Goal: Transaction & Acquisition: Register for event/course

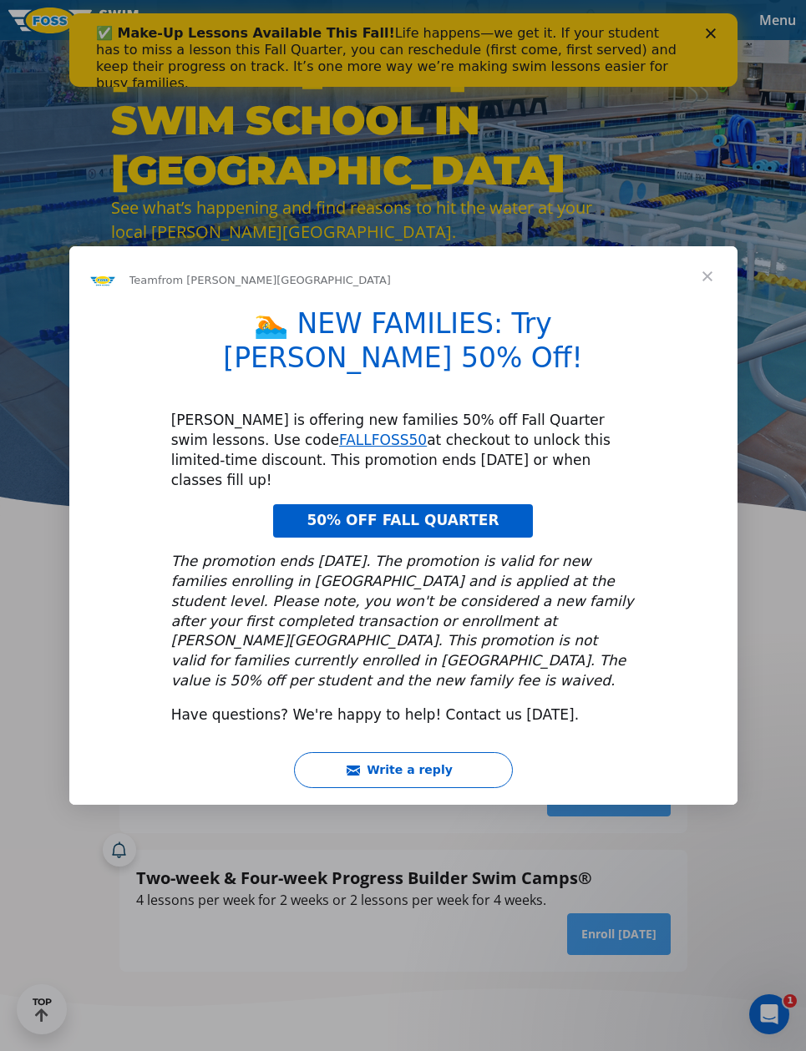
click at [706, 306] on span "Close" at bounding box center [707, 276] width 60 height 60
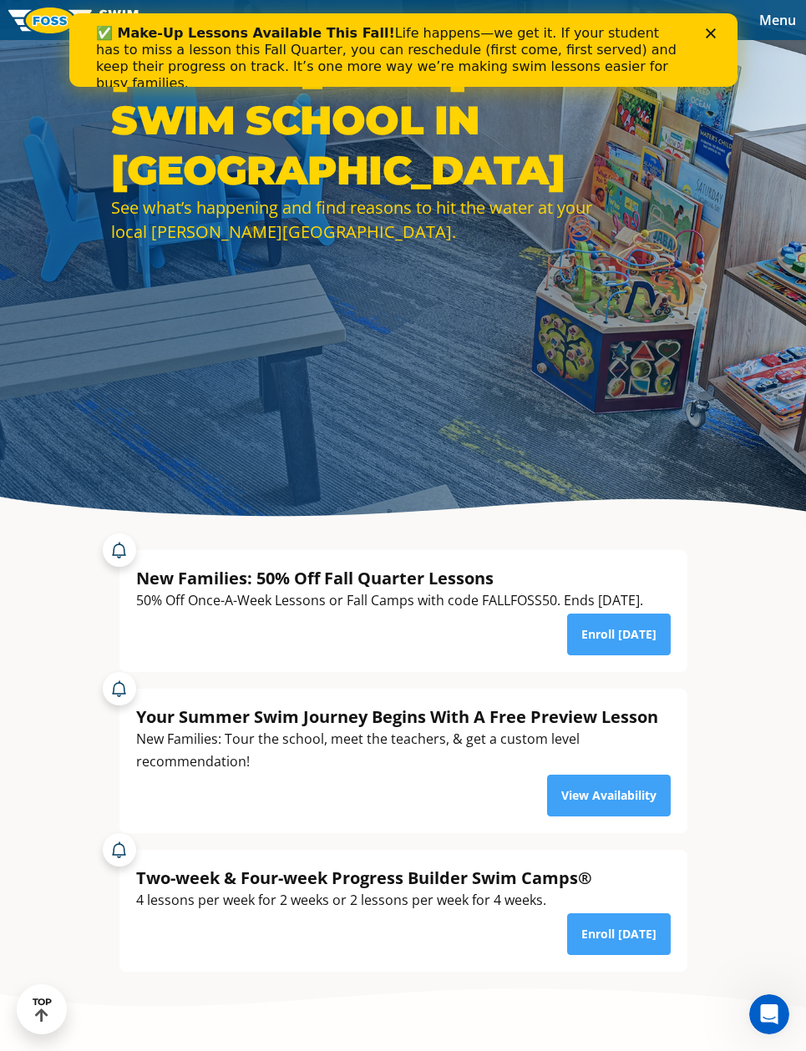
click at [468, 590] on div "New Families: 50% Off Fall Quarter Lessons" at bounding box center [389, 578] width 507 height 23
click at [385, 590] on div "New Families: 50% Off Fall Quarter Lessons" at bounding box center [389, 578] width 507 height 23
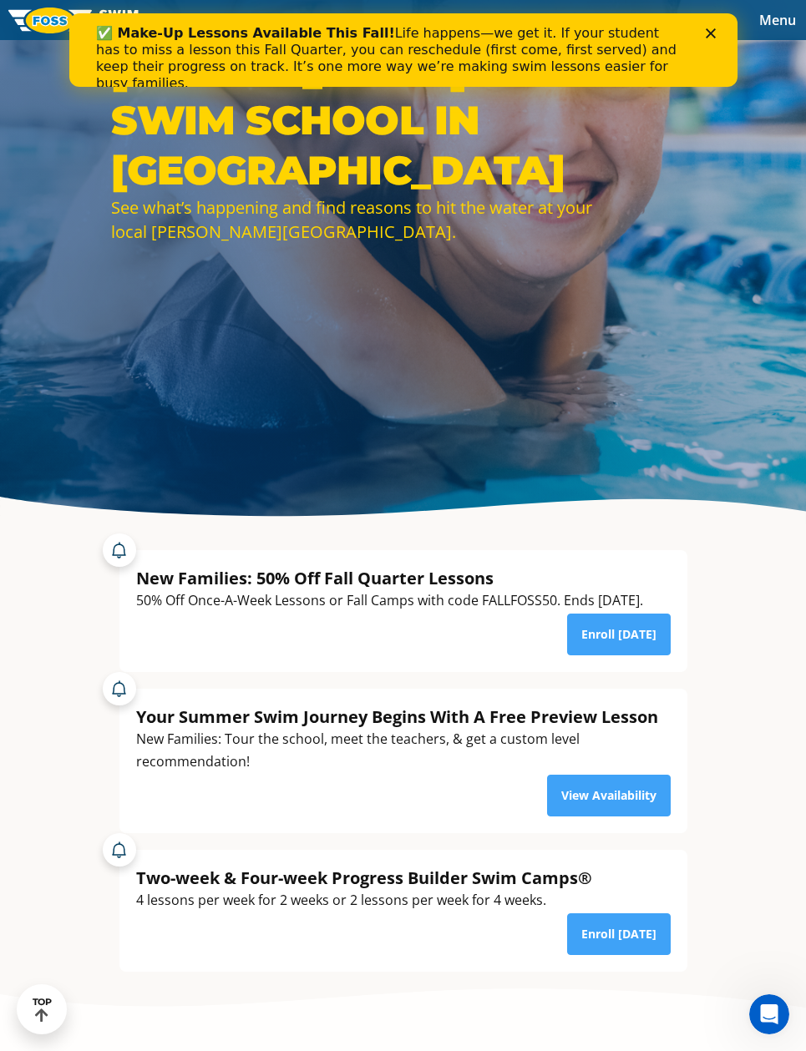
click at [708, 34] on polygon "Close" at bounding box center [710, 33] width 10 height 10
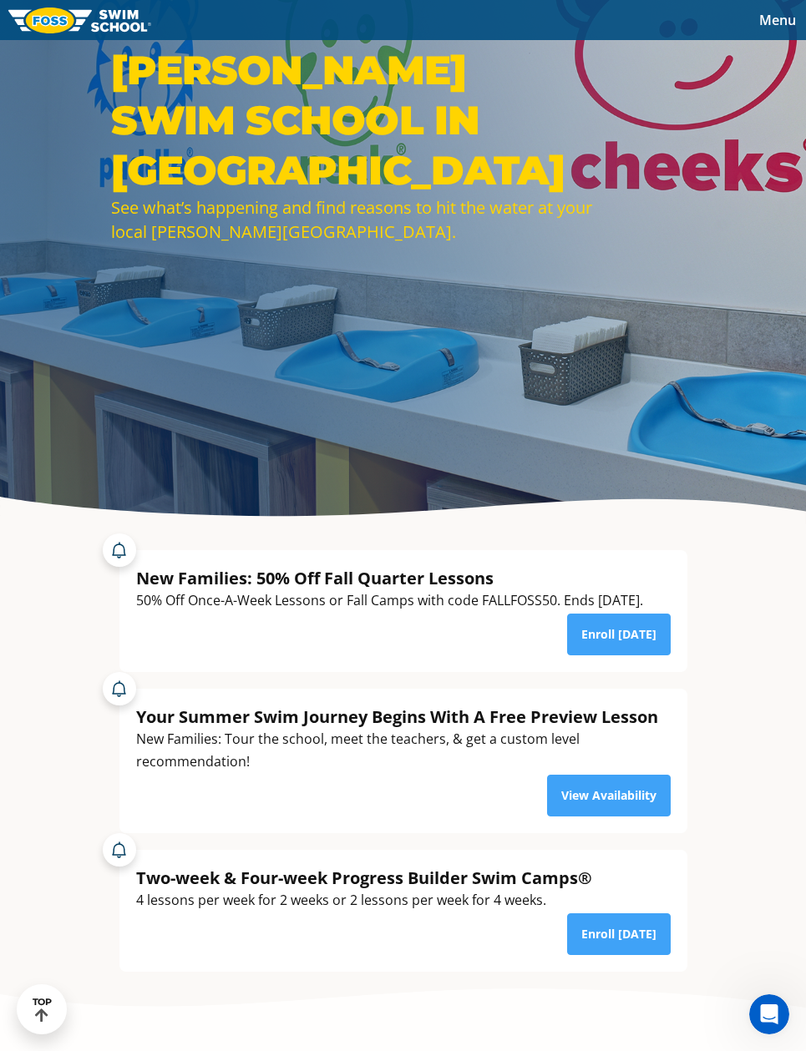
click at [638, 655] on link "Enroll [DATE]" at bounding box center [619, 635] width 104 height 42
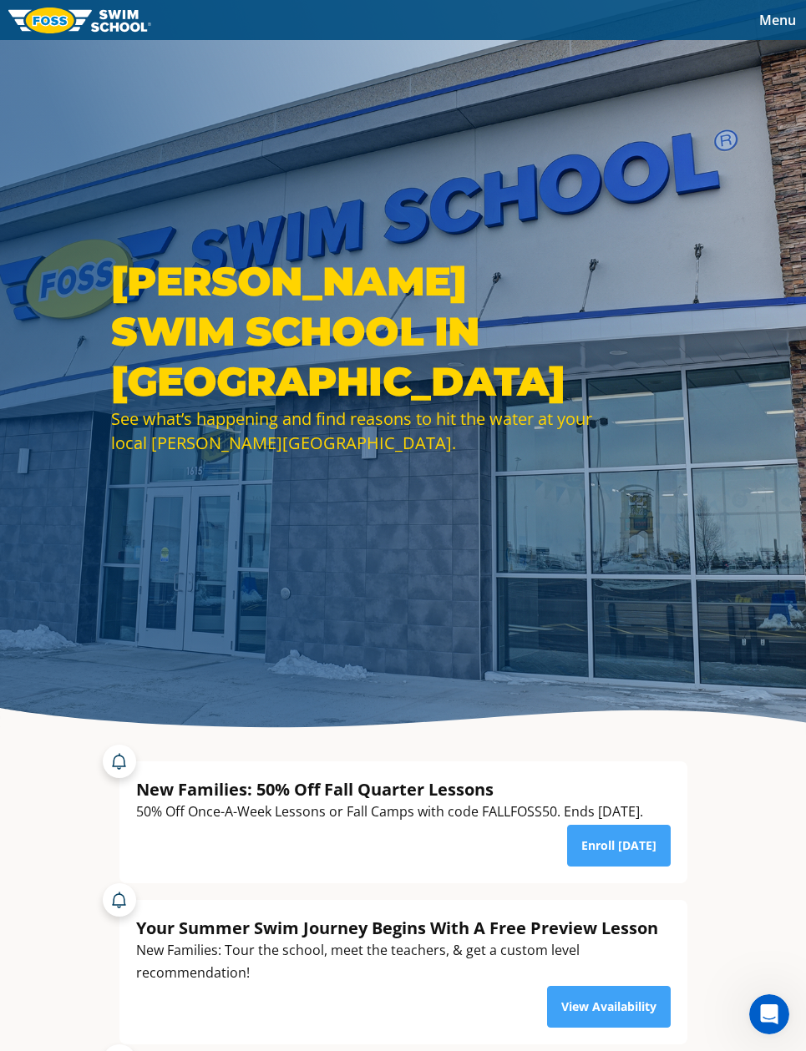
click at [775, 18] on span "Menu" at bounding box center [777, 20] width 37 height 18
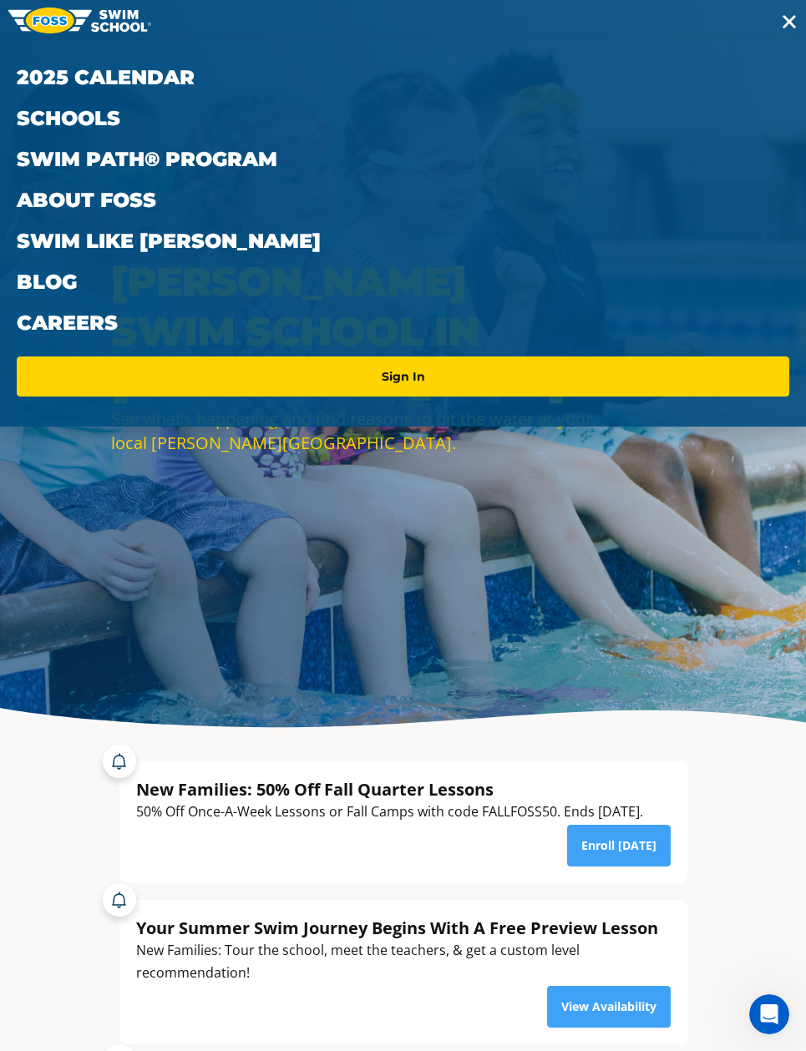
click at [168, 77] on link "2025 Calendar" at bounding box center [403, 77] width 772 height 41
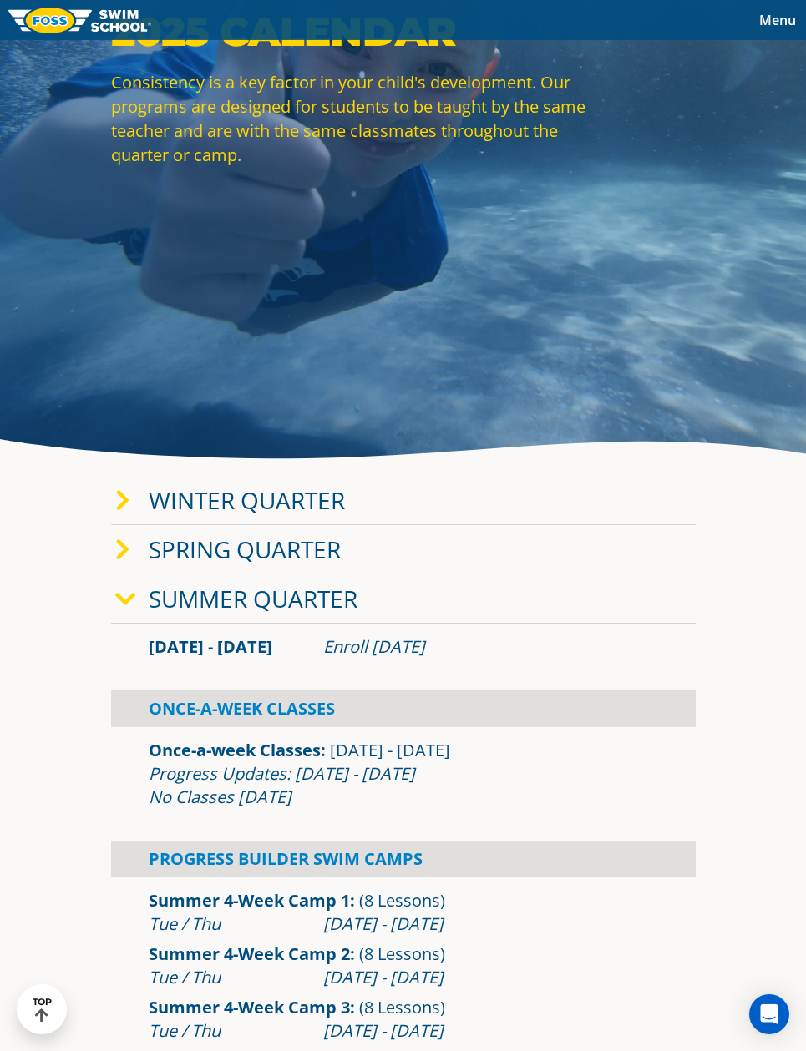
scroll to position [271, 0]
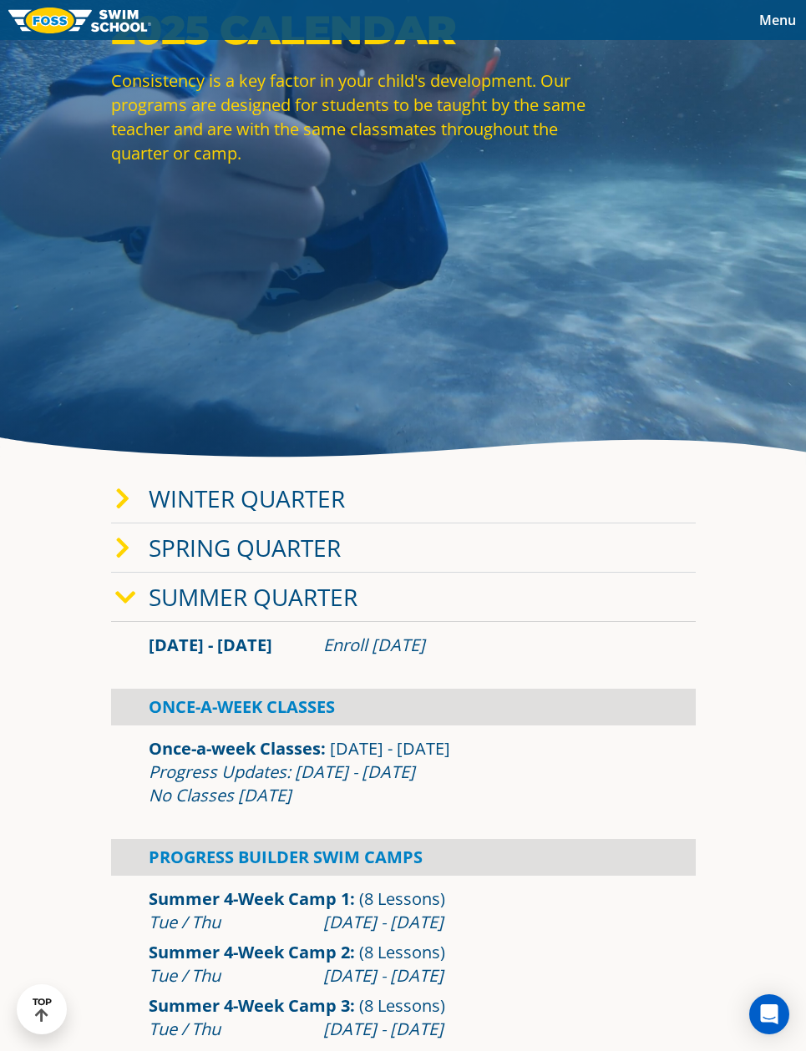
click at [125, 511] on icon at bounding box center [122, 499] width 15 height 23
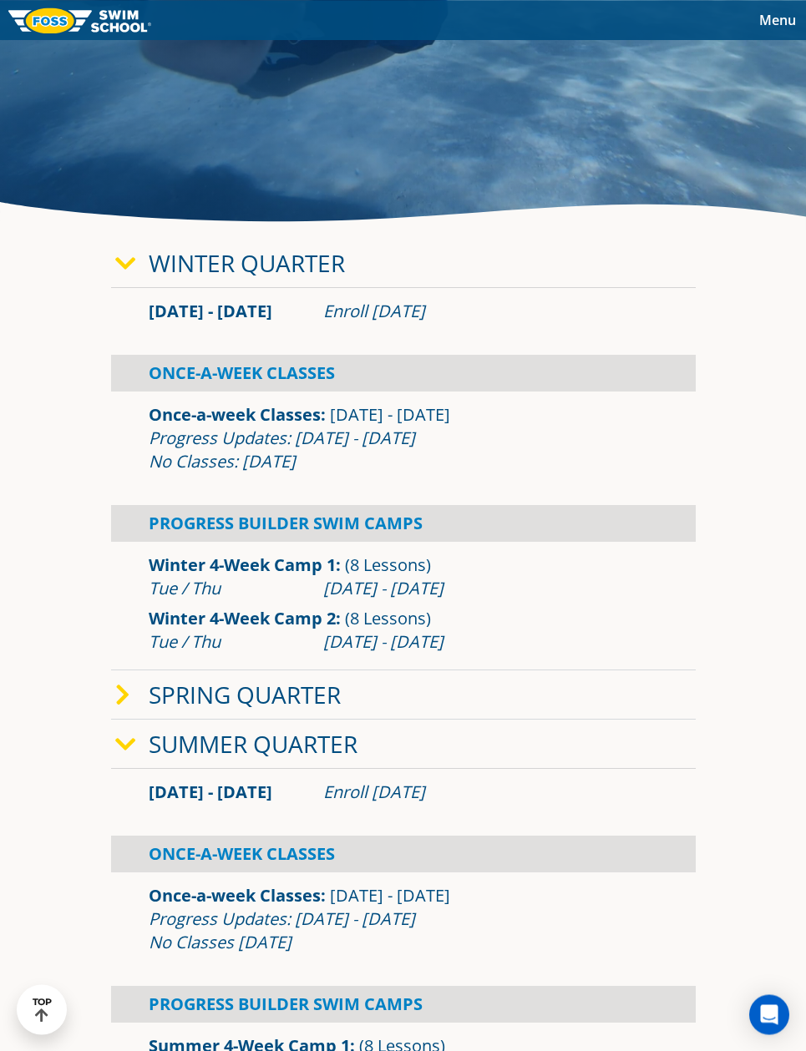
click at [126, 276] on icon at bounding box center [125, 263] width 21 height 23
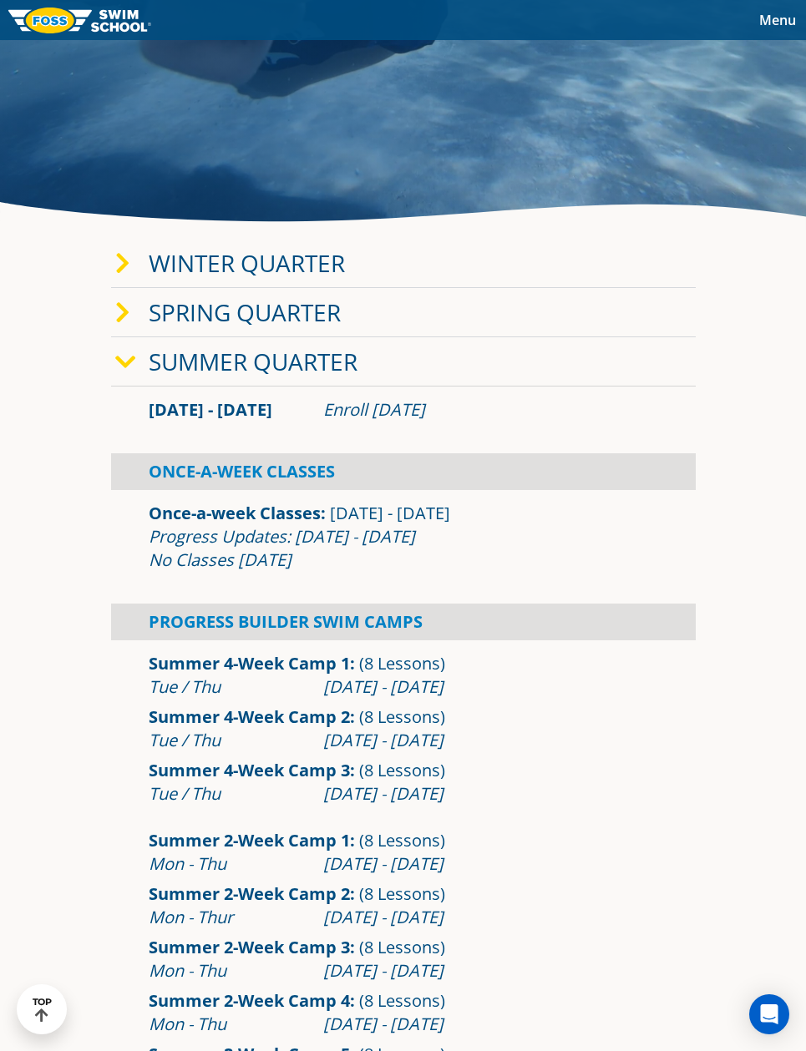
click at [121, 374] on icon at bounding box center [125, 362] width 21 height 23
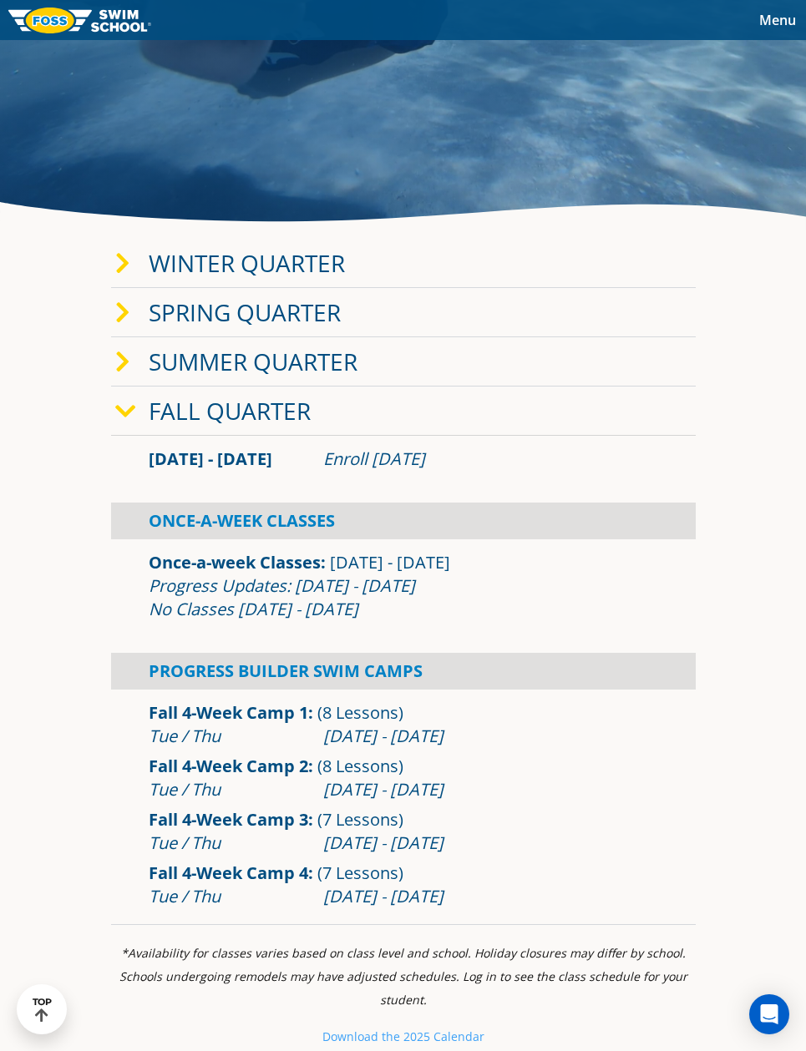
click at [125, 423] on icon at bounding box center [125, 411] width 21 height 23
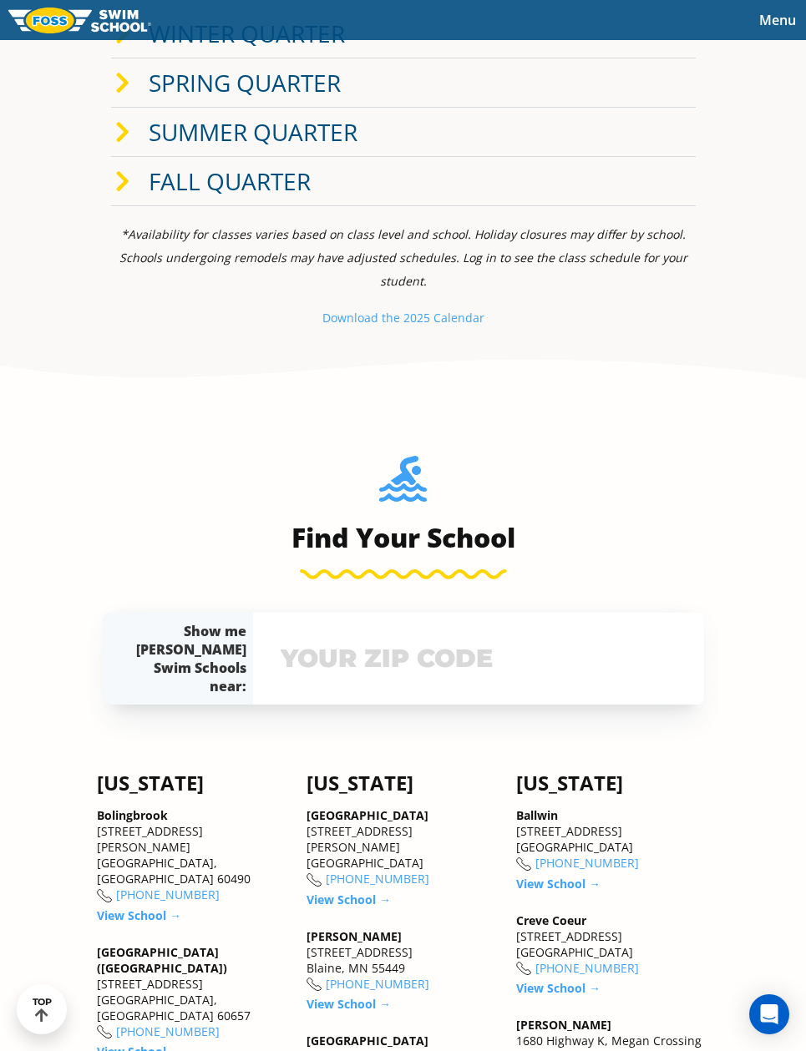
click at [497, 683] on input "text" at bounding box center [478, 659] width 404 height 48
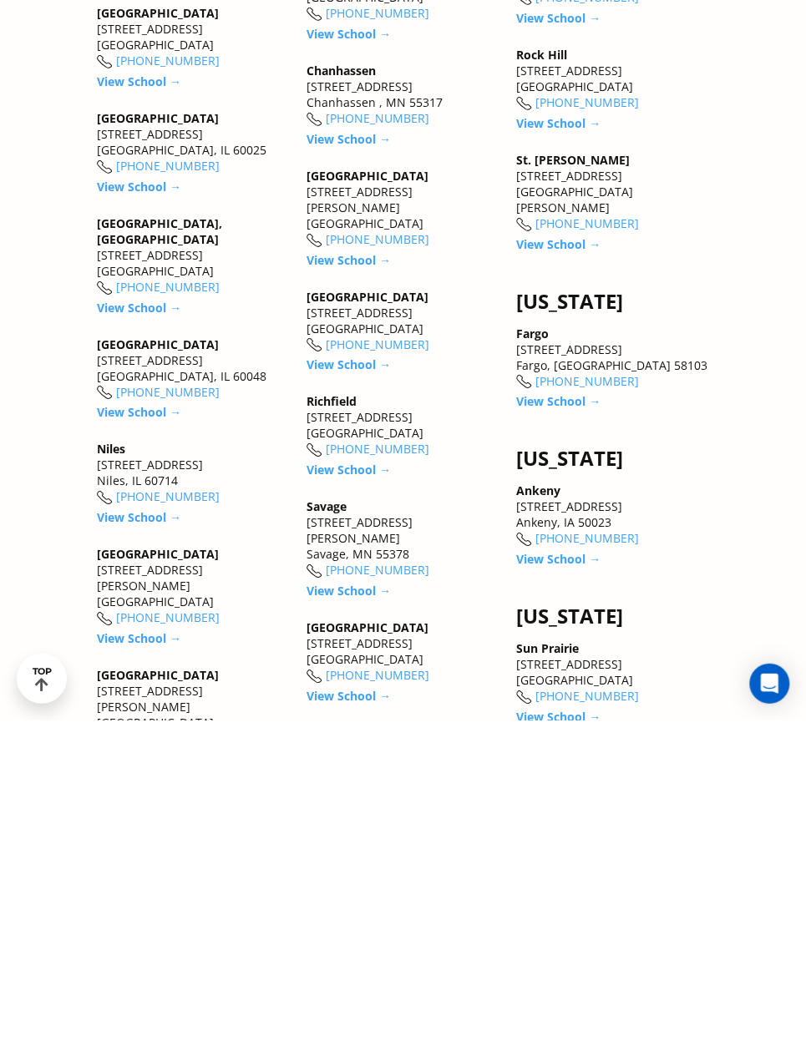
scroll to position [1491, 0]
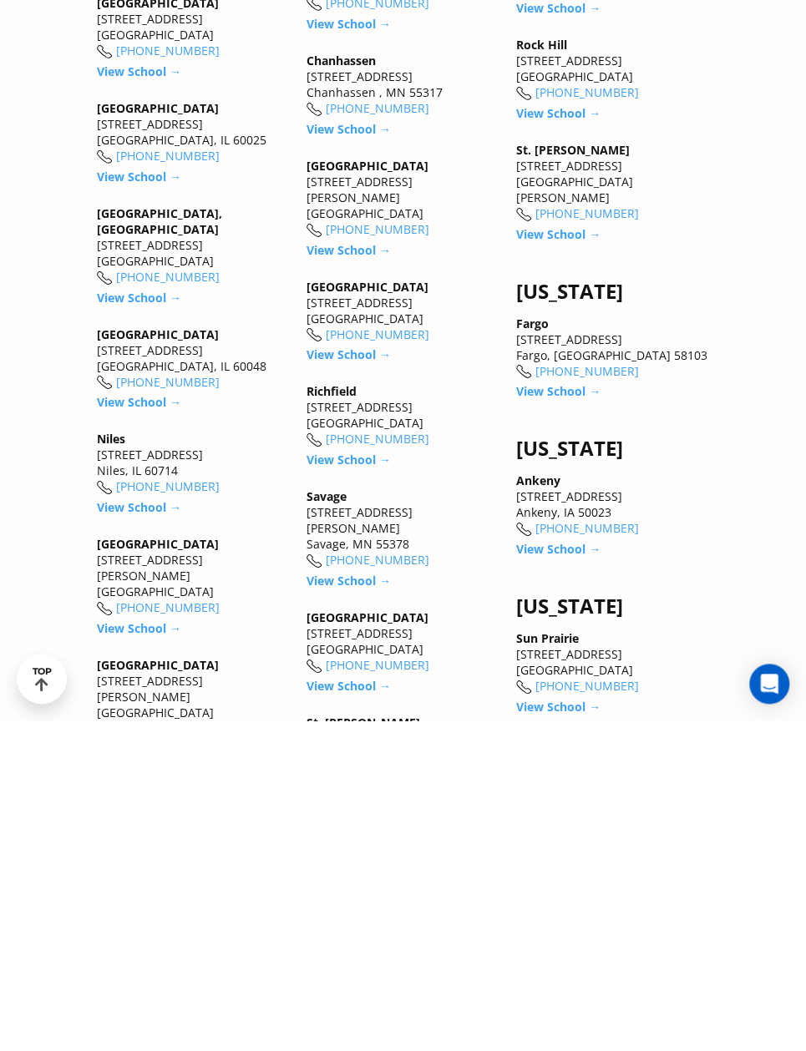
click at [586, 714] on link "View School →" at bounding box center [558, 722] width 84 height 16
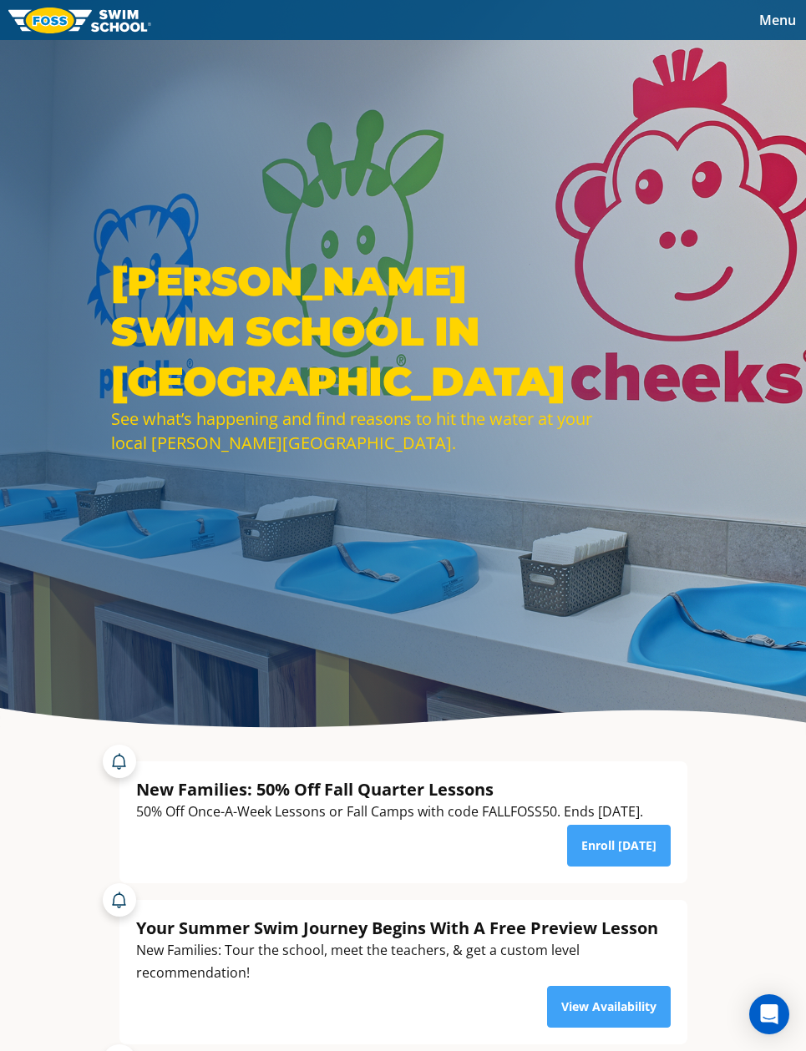
click at [770, 11] on span "Menu" at bounding box center [777, 20] width 37 height 18
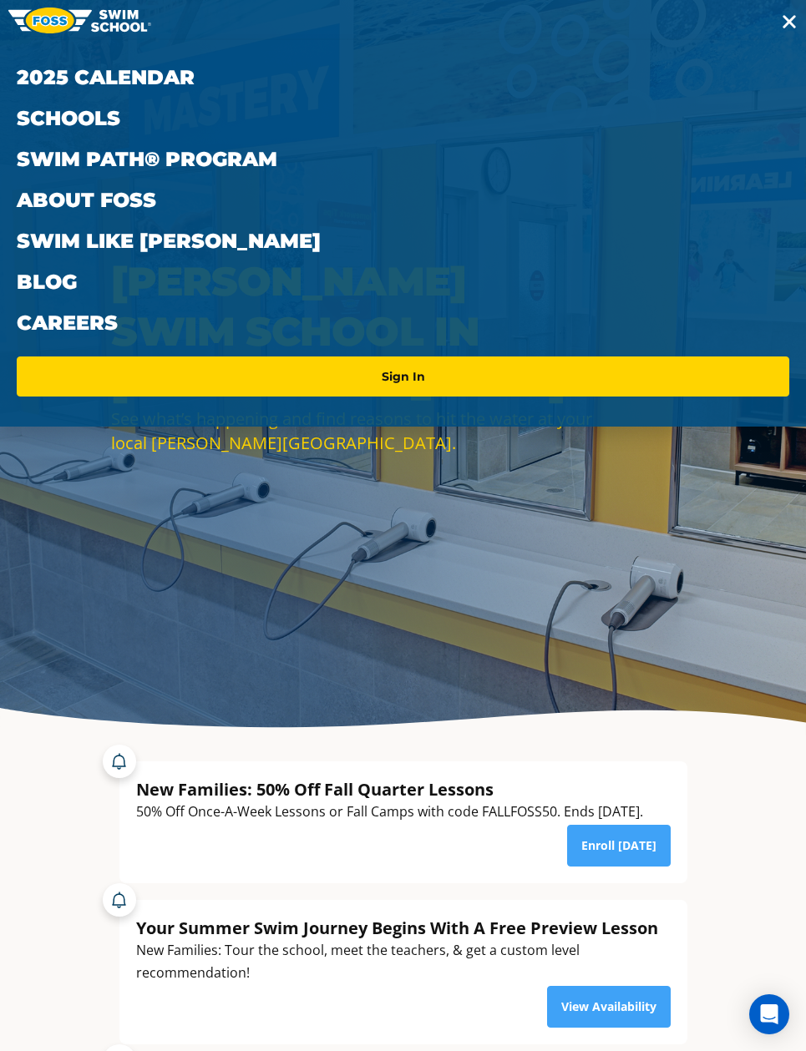
click at [272, 159] on link "Swim Path® Program" at bounding box center [403, 159] width 772 height 41
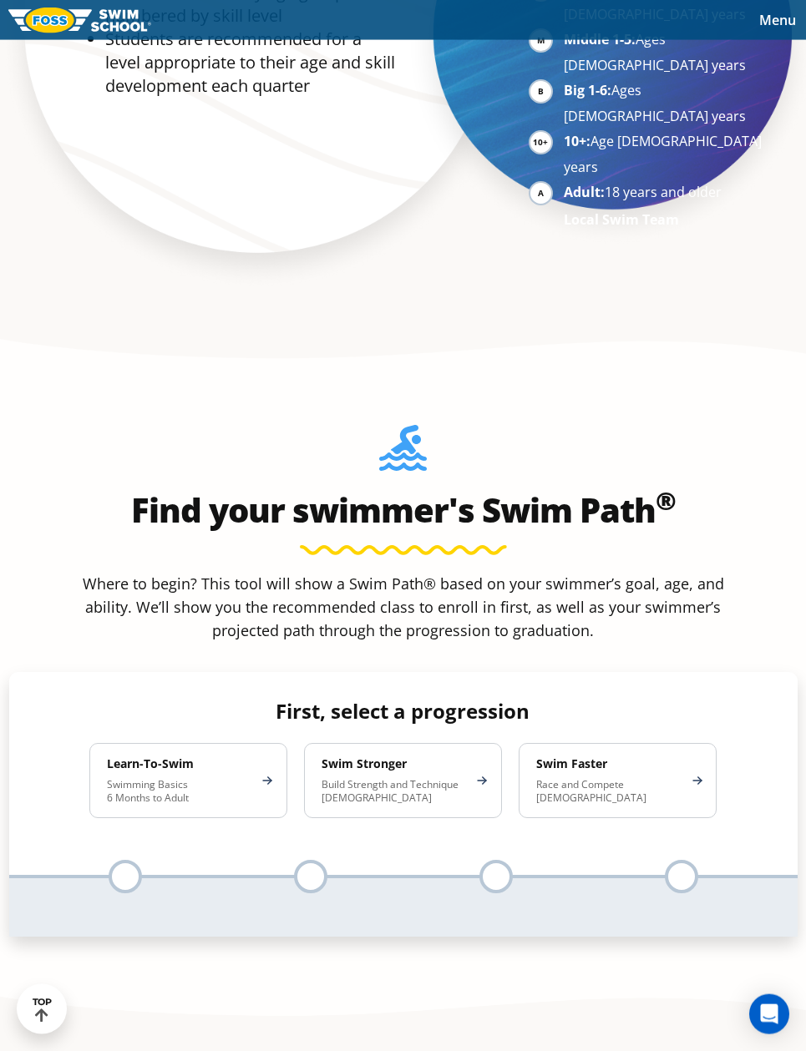
scroll to position [1437, 0]
click at [690, 742] on div "Swim Faster Race and Compete 8-17 Years Old" at bounding box center [618, 779] width 198 height 75
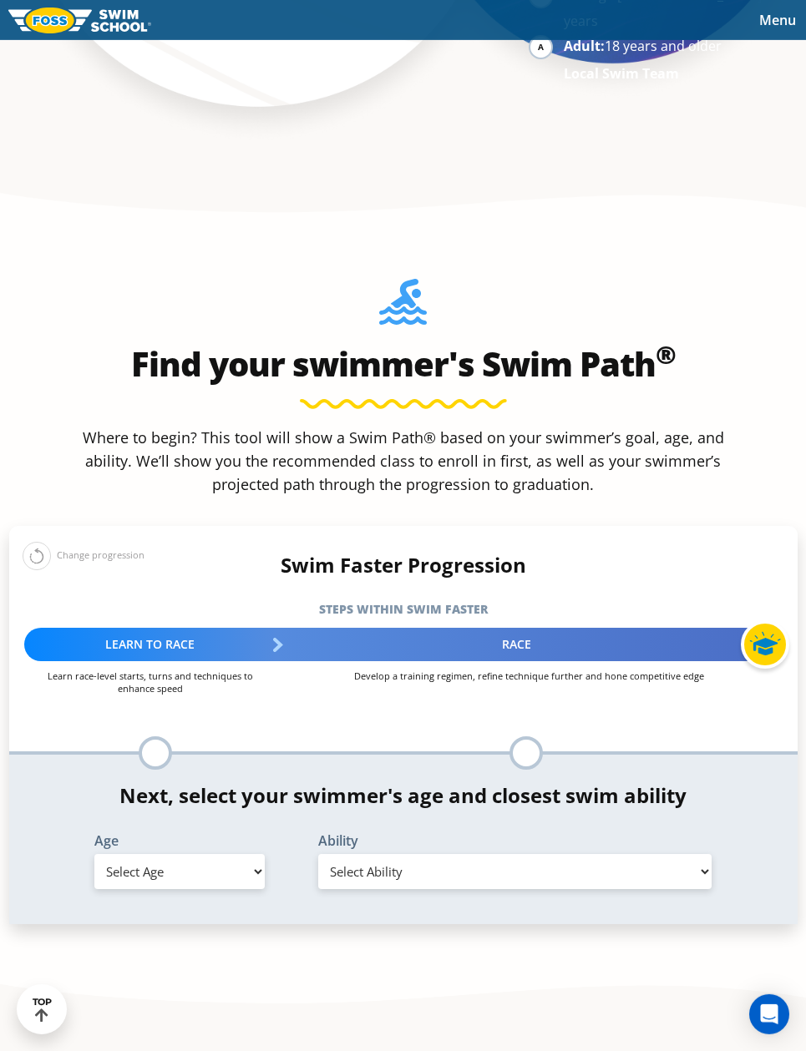
scroll to position [1584, 0]
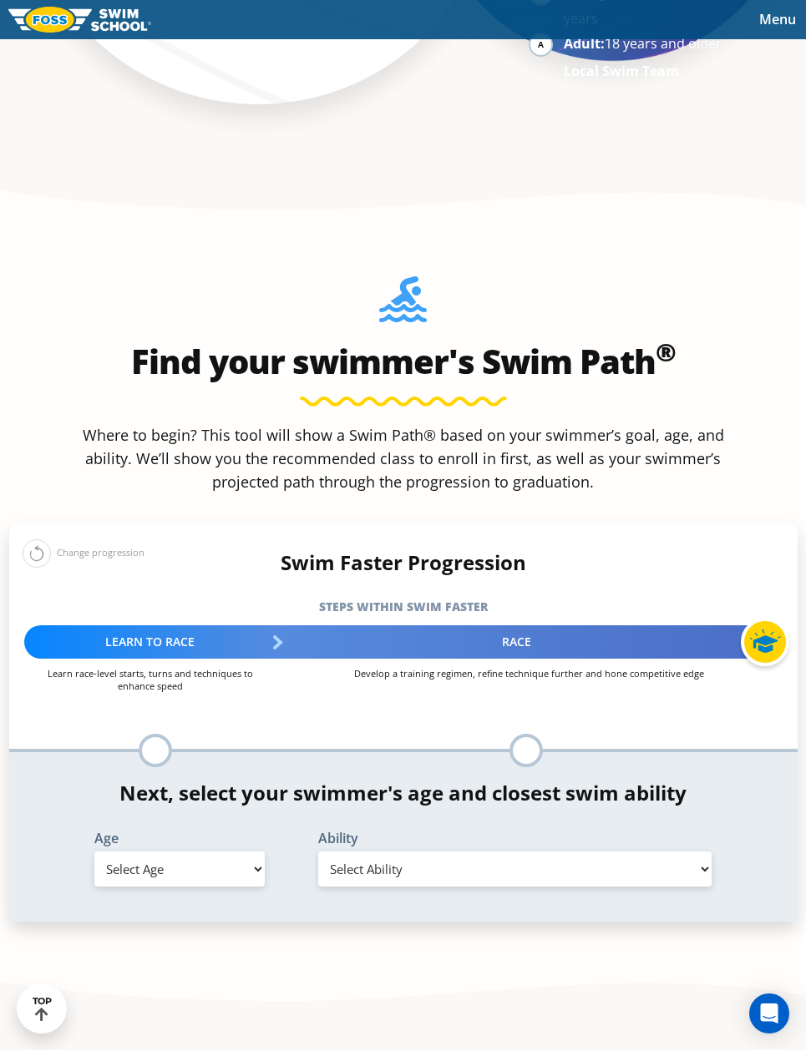
click at [255, 853] on select "Select Age 6 months - 1 year 1 year 2 years 3 years 4 years 5 years 6 years 7 y…" at bounding box center [179, 870] width 170 height 35
select select "11-years-"
click at [558, 852] on select "Select Ability First in-water experience When in the water, reliant on a life j…" at bounding box center [515, 869] width 394 height 35
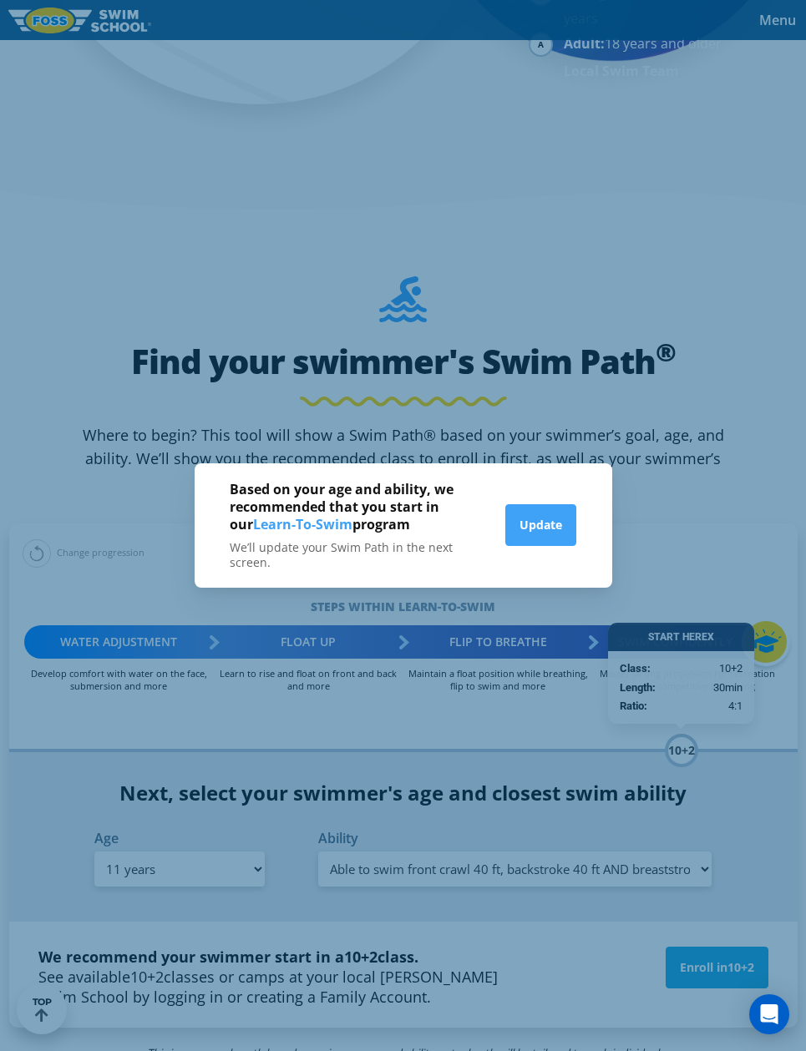
click at [549, 546] on button "Update" at bounding box center [540, 525] width 71 height 42
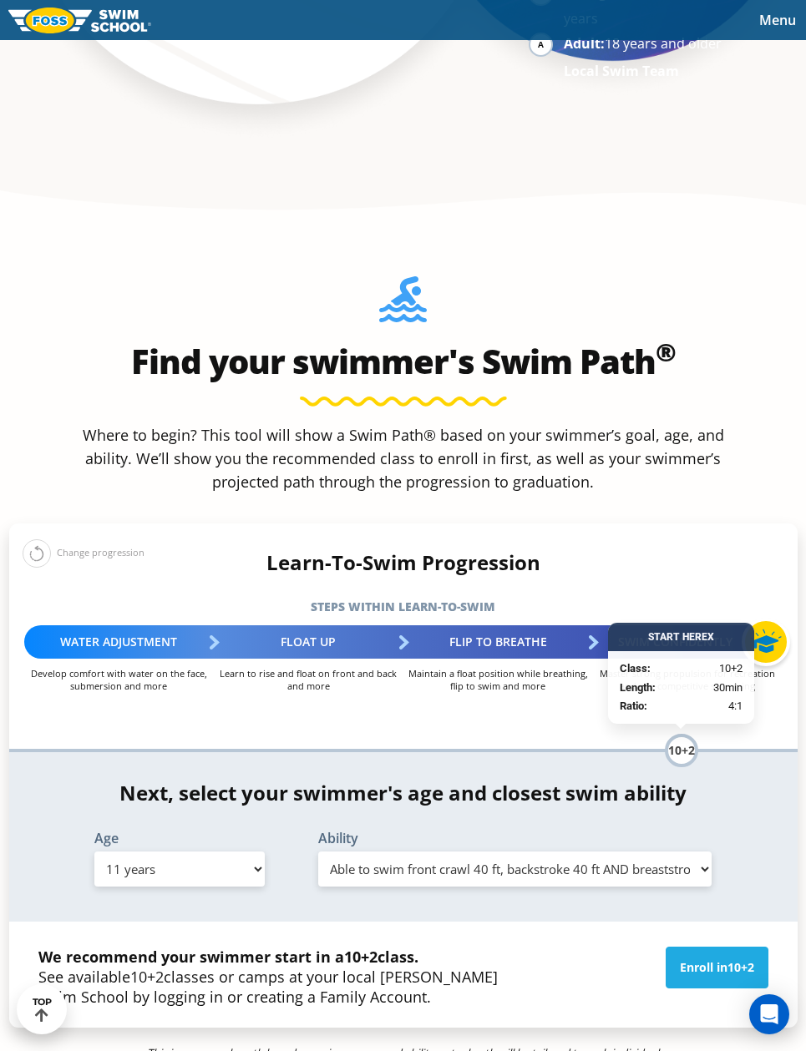
click at [648, 852] on select "Select Ability First in-water experience When in the water, reliant on a life j…" at bounding box center [515, 869] width 394 height 35
select select "11-years--able-to-swim-each-stroke---front-crawl-and-backstroke-60-ft-and-breas…"
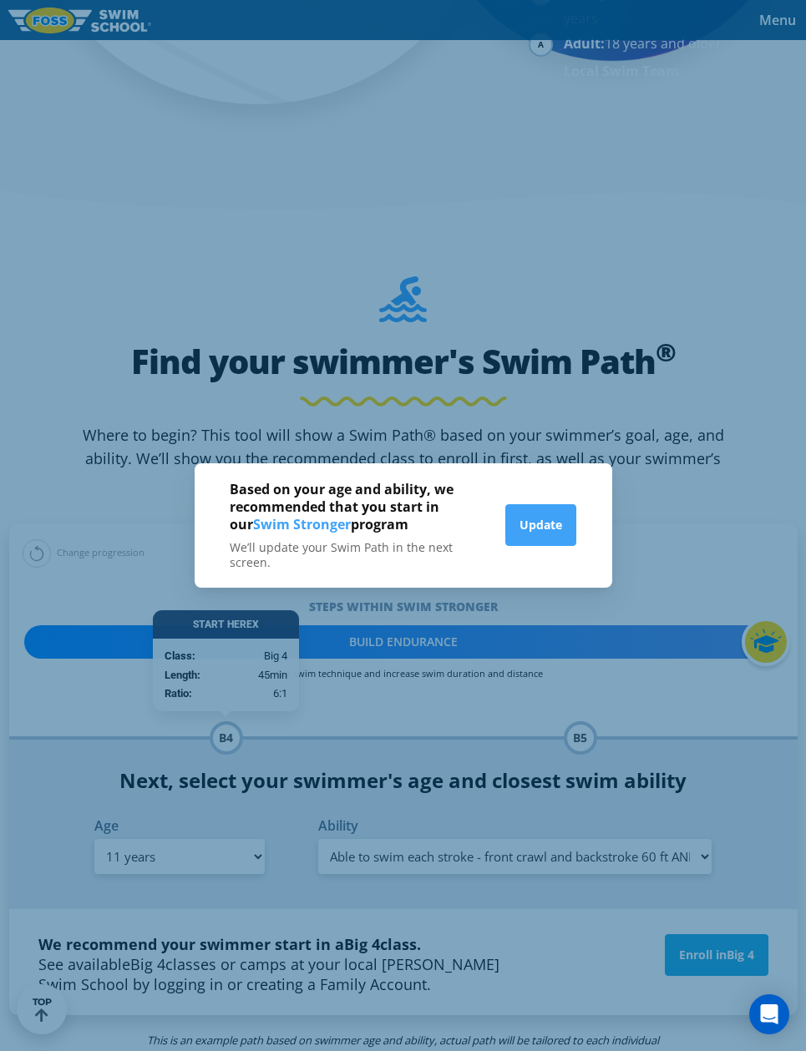
click at [549, 546] on button "Update" at bounding box center [540, 525] width 71 height 42
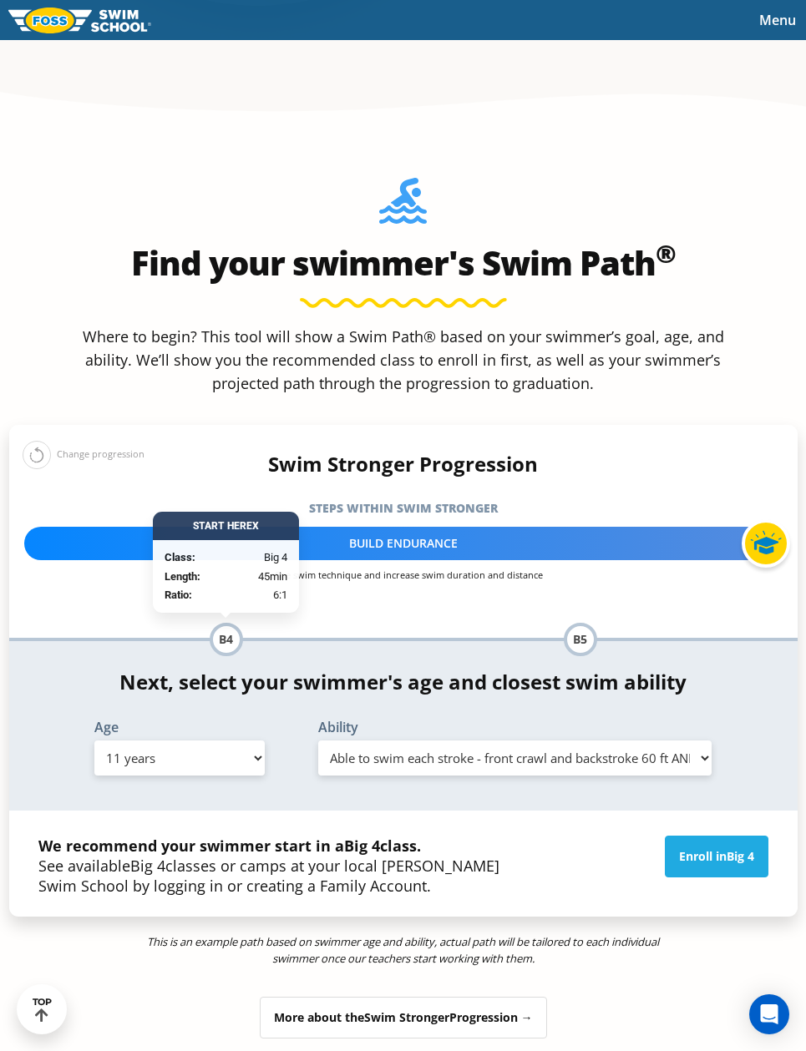
scroll to position [1683, 0]
click at [690, 836] on link "Enroll in Big 4" at bounding box center [717, 857] width 104 height 42
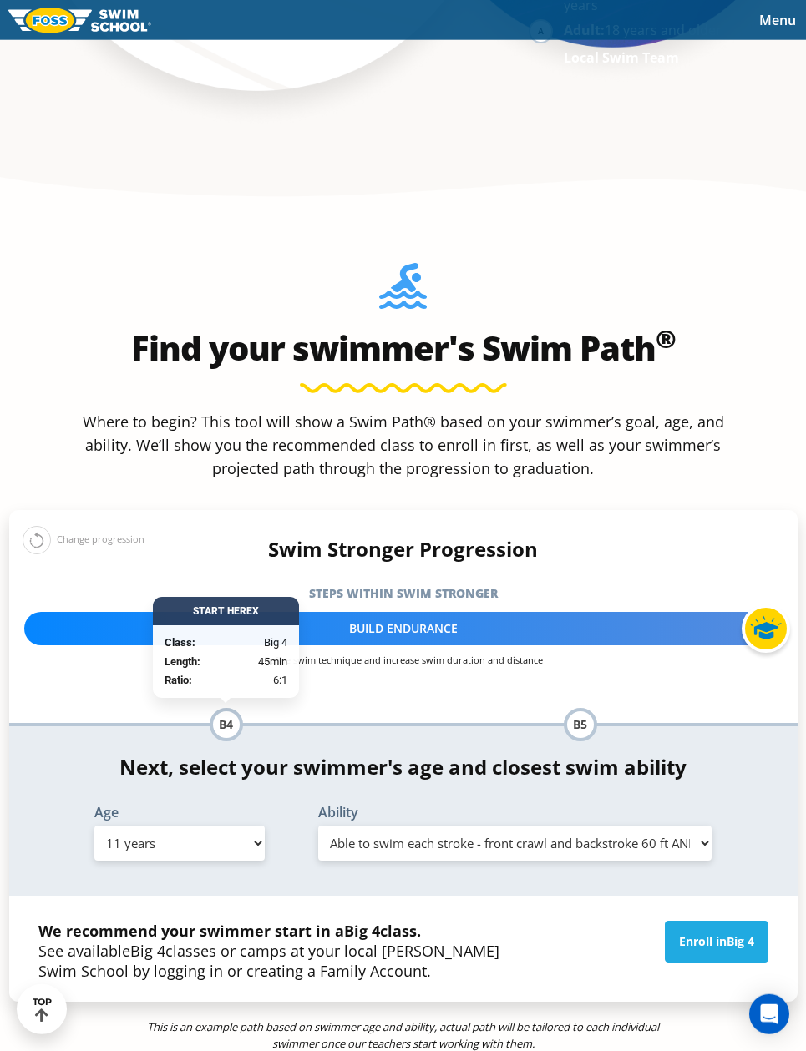
scroll to position [1599, 0]
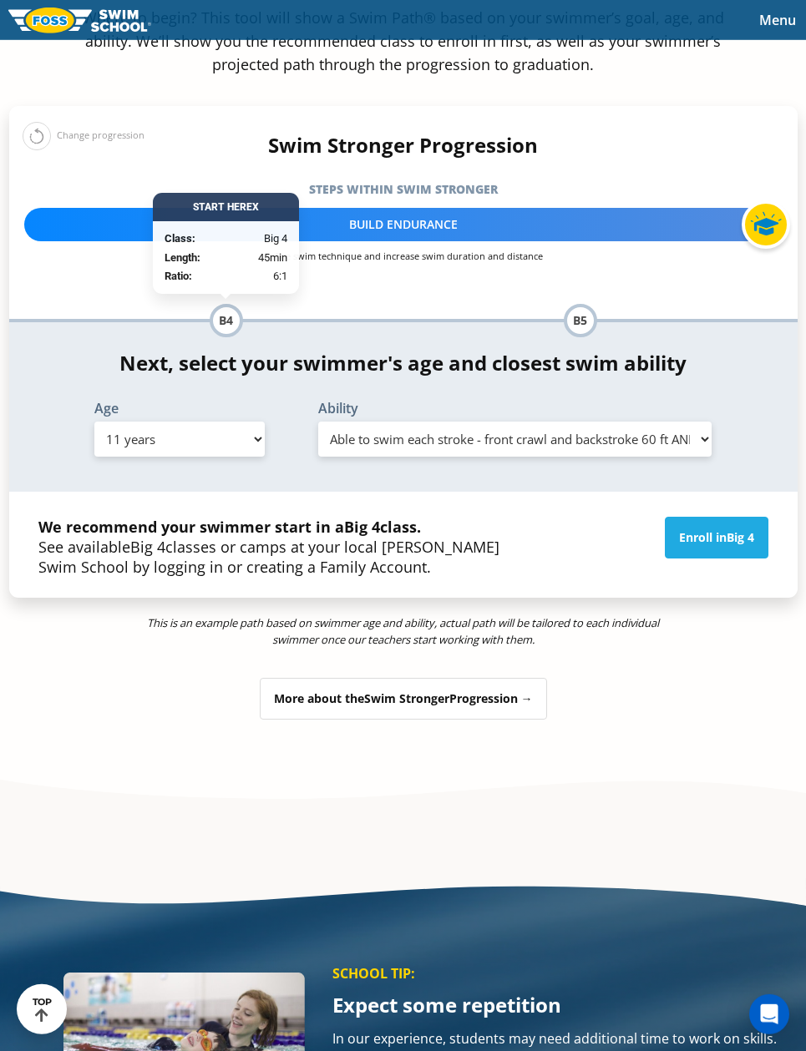
scroll to position [1989, 0]
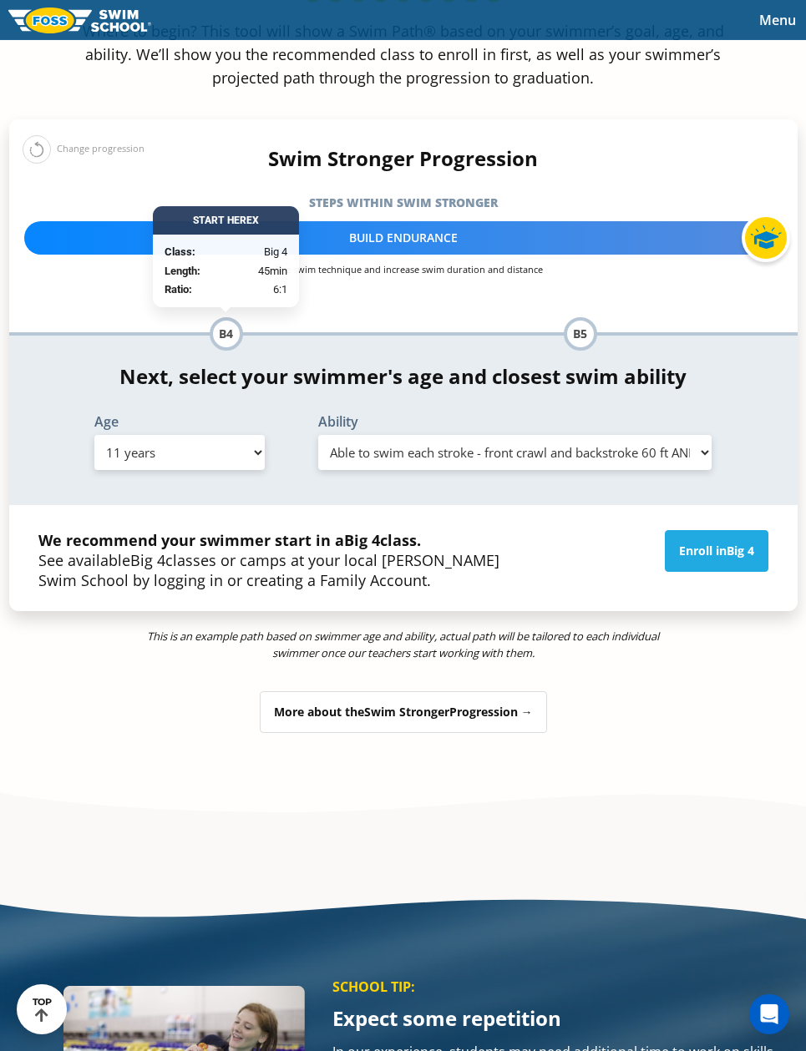
click at [250, 435] on select "Select Age 6 months - 1 year 1 year 2 years 3 years 4 years 5 years 6 years 7 y…" at bounding box center [179, 452] width 170 height 35
select select "adult-18-years-"
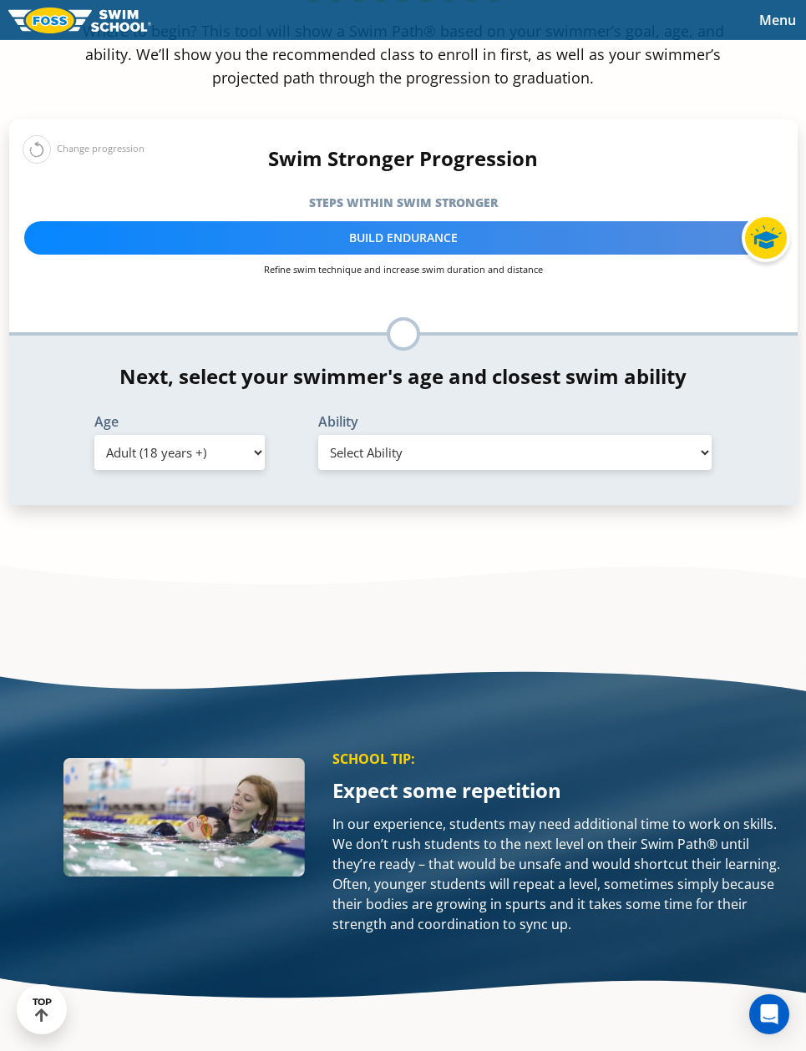
click at [617, 435] on select "Select Ability First in-water experience When in the water reliant on a life ja…" at bounding box center [515, 452] width 394 height 35
select select "adult-18-years--when-in-the-water-reliant-on-a-life-jacket-or-floatation-device"
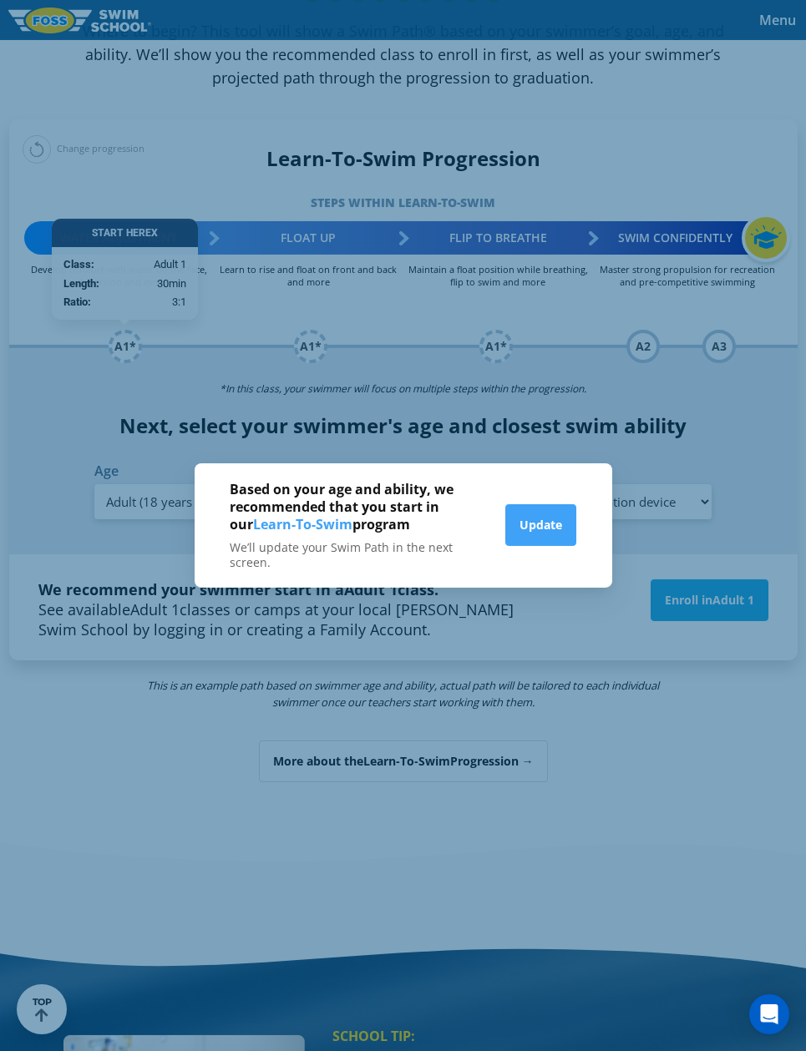
click at [552, 546] on button "Update" at bounding box center [540, 525] width 71 height 42
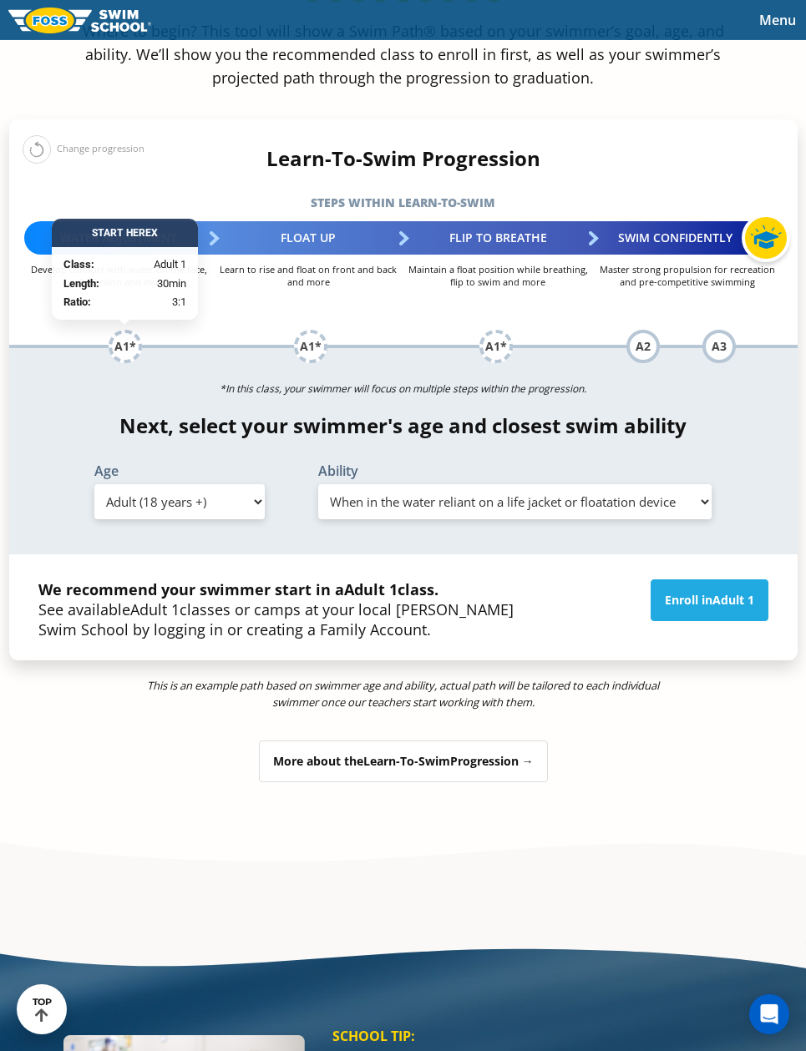
click at [244, 484] on select "Select Age 6 months - 1 year 1 year 2 years 3 years 4 years 5 years 6 years 7 y…" at bounding box center [179, 501] width 170 height 35
select select "11-years-"
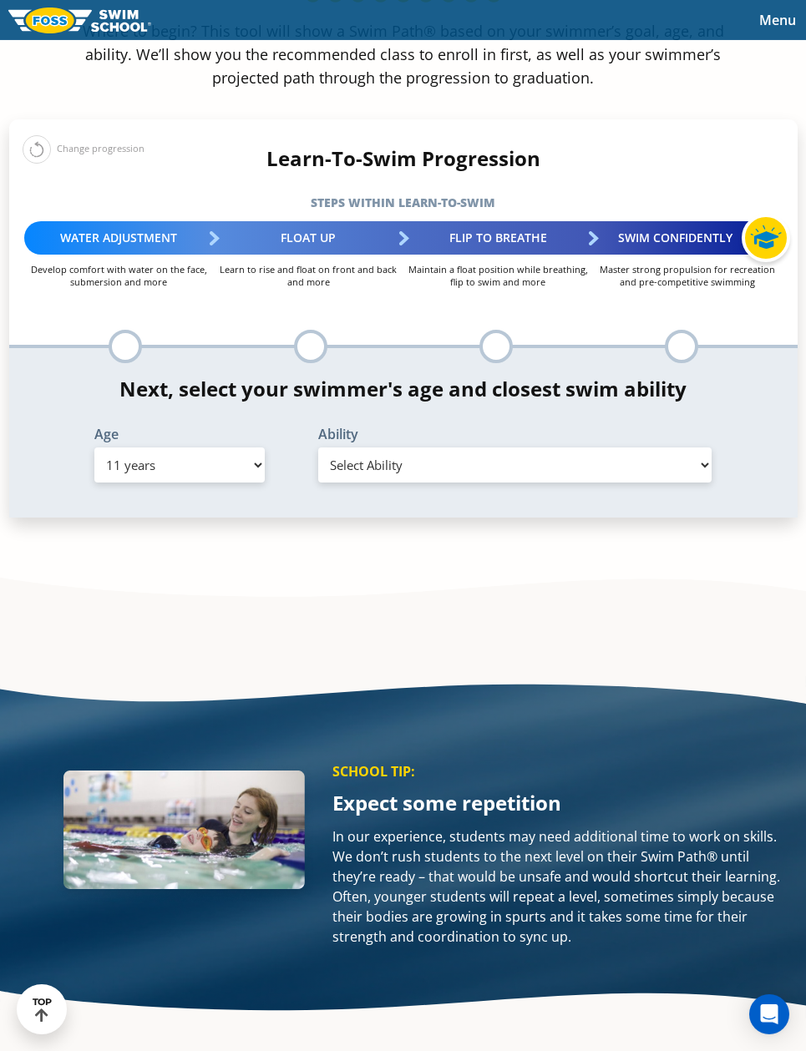
click at [588, 448] on select "Select Ability First in-water experience When in the water, reliant on a life j…" at bounding box center [515, 465] width 394 height 35
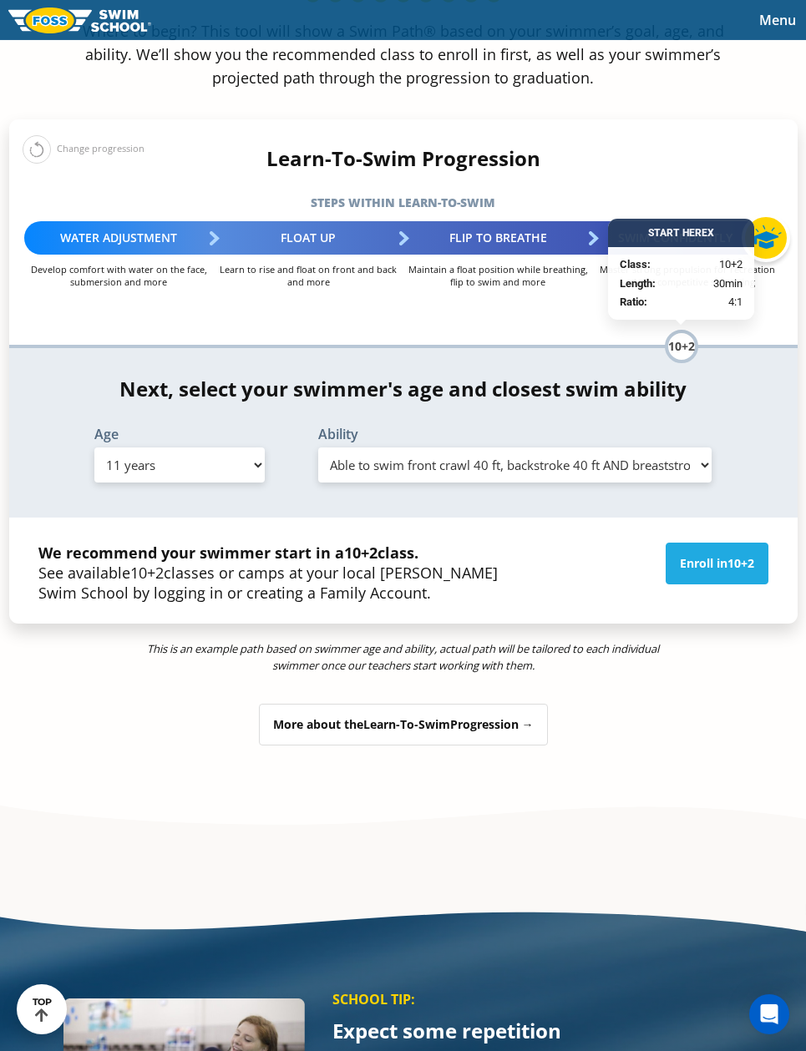
click at [688, 448] on select "Select Ability First in-water experience When in the water, reliant on a life j…" at bounding box center [515, 465] width 394 height 35
select select "11-years--uncomfortable-putting-face-in-the-water-andor-getting-water-on-ears-w…"
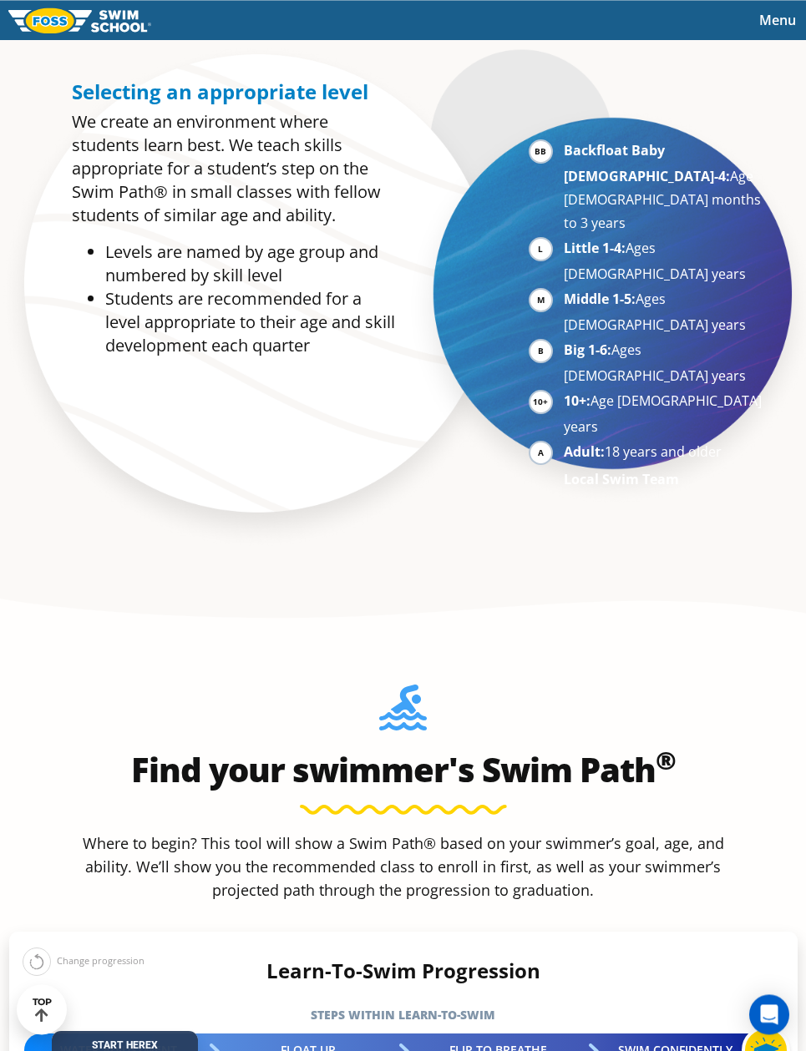
scroll to position [1171, 0]
